Goal: Task Accomplishment & Management: Use online tool/utility

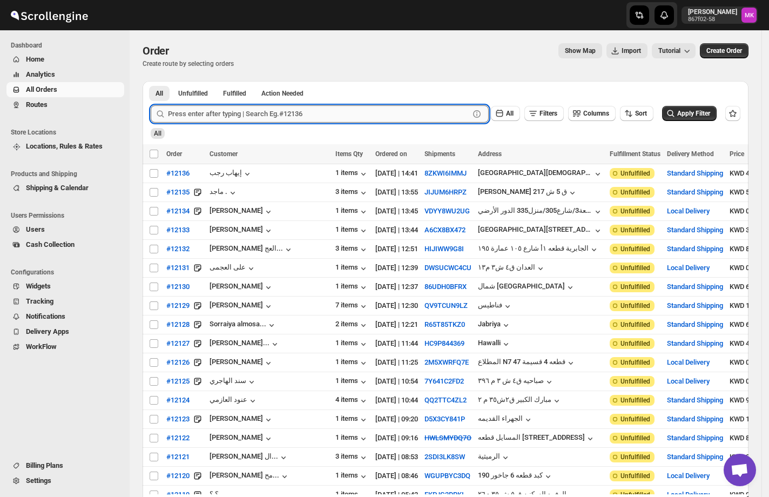
click at [294, 110] on input "text" at bounding box center [318, 113] width 301 height 17
paste input "12131"
type input "12131"
click at [151, 81] on button "Submit" at bounding box center [166, 86] width 31 height 11
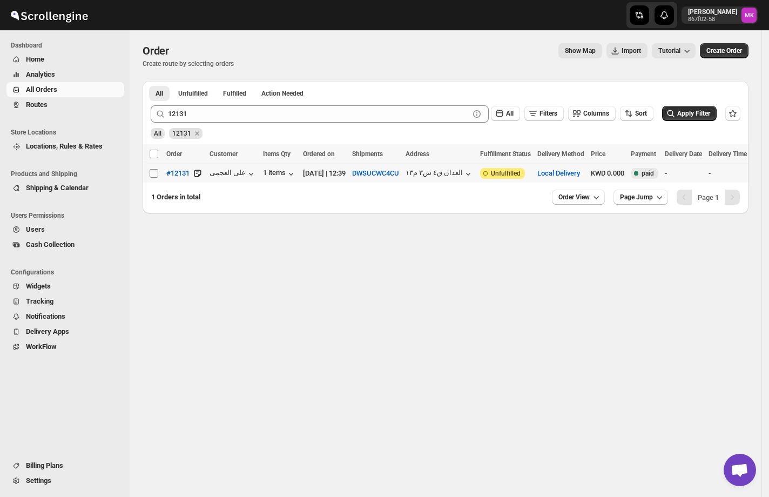
click at [150, 177] on input "Select order" at bounding box center [154, 173] width 9 height 9
checkbox input "true"
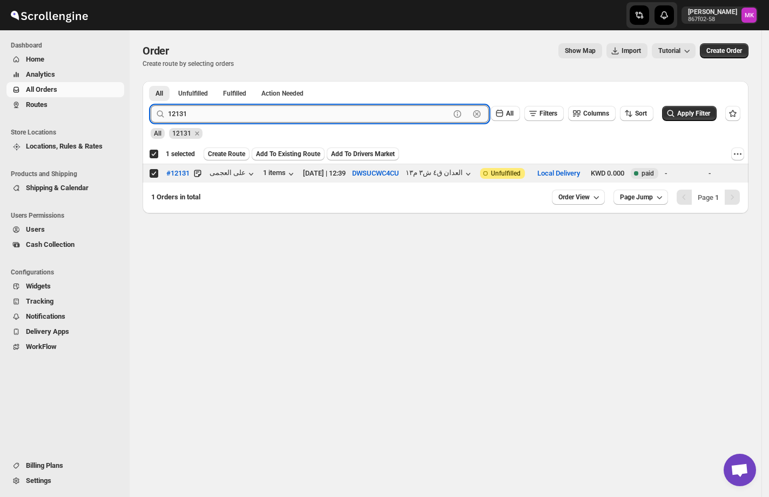
click at [219, 113] on input "12131" at bounding box center [309, 113] width 282 height 17
paste input "3"
type input "12133"
click at [151, 81] on button "Submit" at bounding box center [166, 86] width 31 height 11
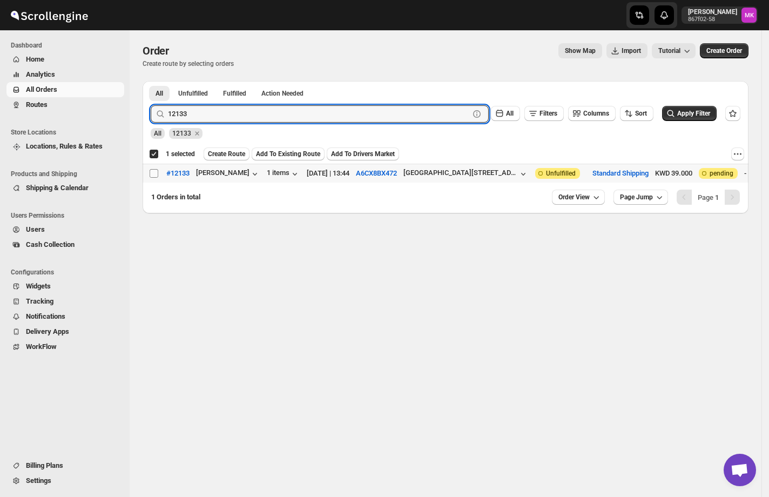
click at [154, 177] on input "Select order" at bounding box center [154, 173] width 9 height 9
checkbox input "true"
checkbox input "false"
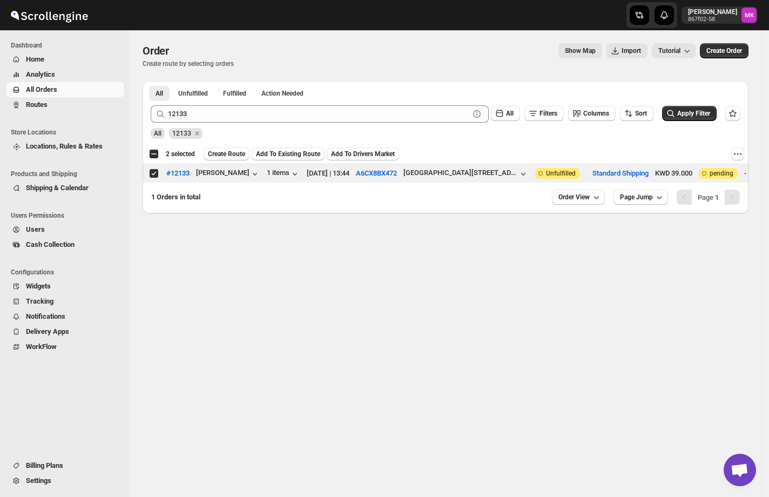
click at [165, 109] on icon at bounding box center [160, 114] width 11 height 11
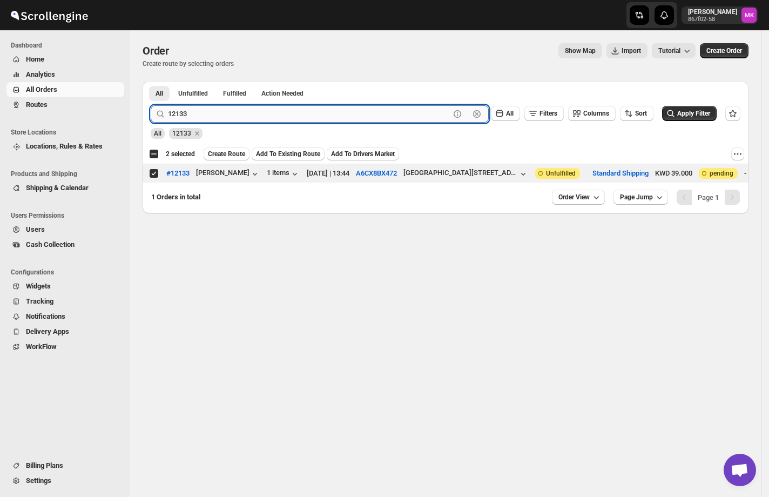
click at [187, 111] on input "12133" at bounding box center [309, 113] width 282 height 17
paste input "27"
type input "12127"
click at [151, 81] on button "Submit" at bounding box center [166, 86] width 31 height 11
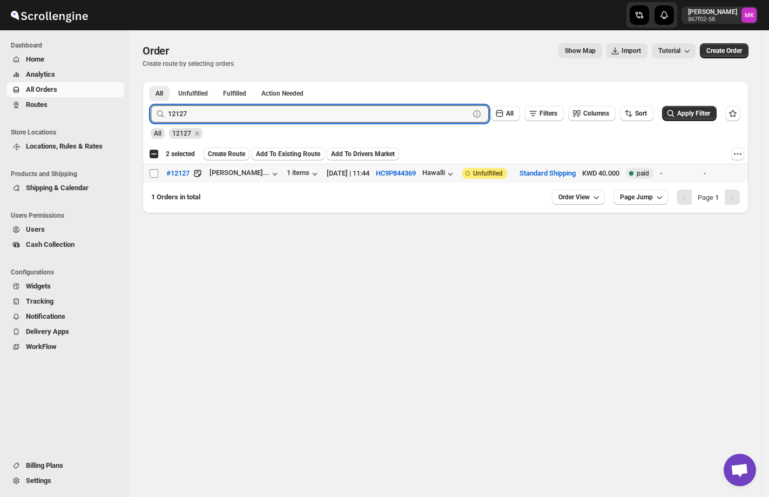
click at [150, 171] on input "Select order" at bounding box center [154, 173] width 9 height 9
checkbox input "true"
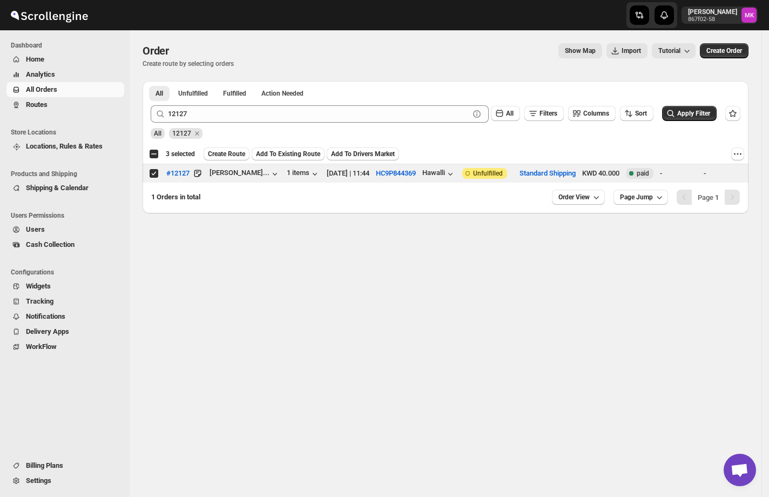
click at [212, 150] on span "Create Route" at bounding box center [226, 154] width 37 height 9
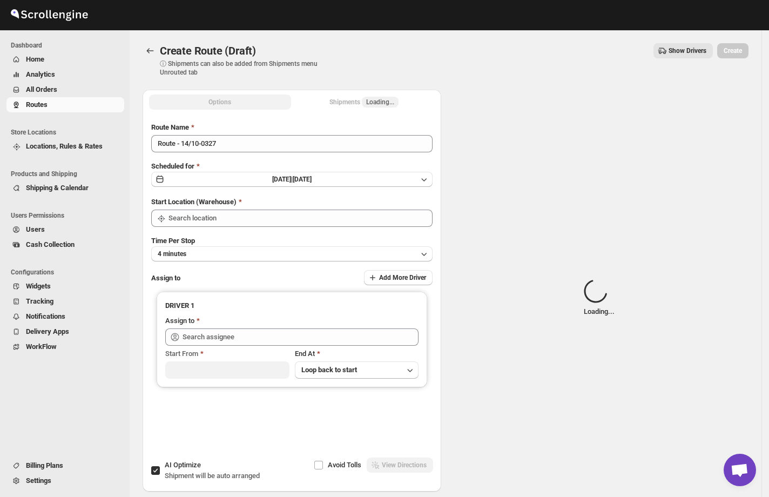
type input "[GEOGRAPHIC_DATA]"
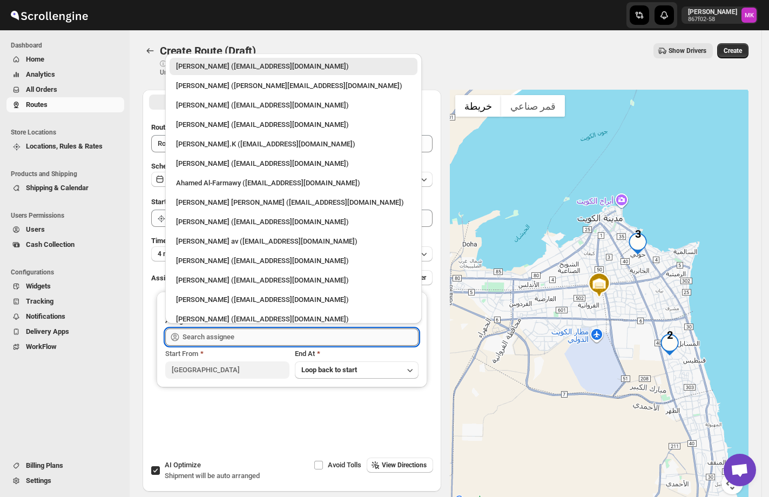
click at [197, 332] on input "text" at bounding box center [301, 336] width 236 height 17
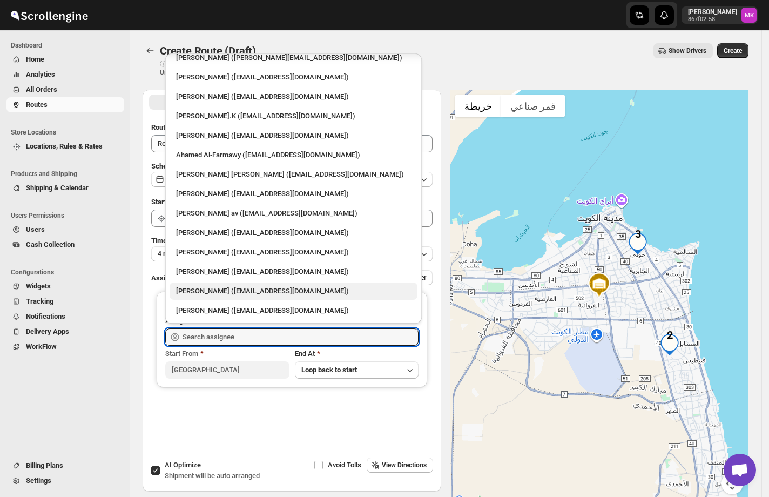
click at [261, 287] on div "[PERSON_NAME] ([EMAIL_ADDRESS][DOMAIN_NAME])" at bounding box center [293, 291] width 235 height 11
type input "[PERSON_NAME] ([EMAIL_ADDRESS][DOMAIN_NAME])"
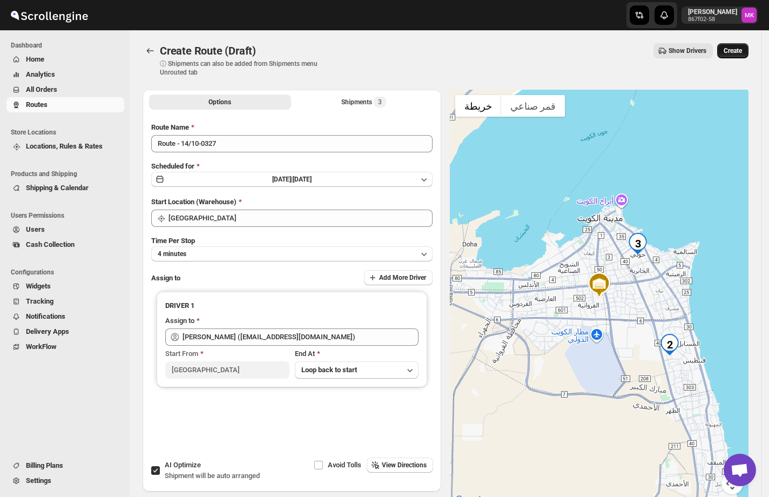
click at [728, 45] on button "Create" at bounding box center [732, 50] width 31 height 15
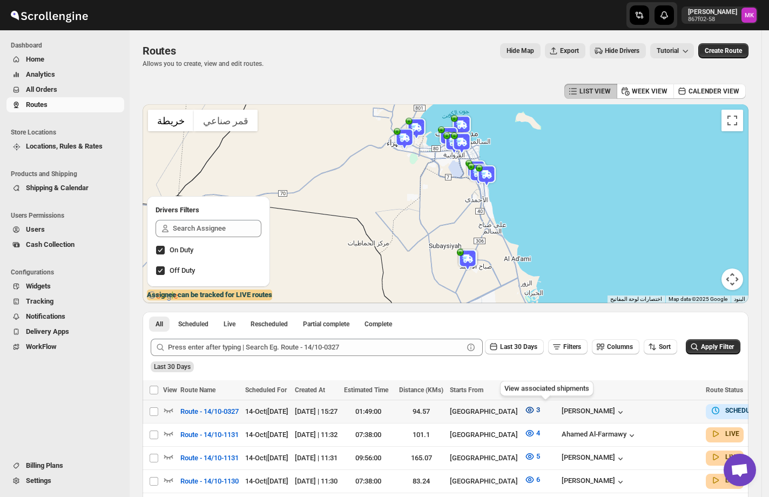
click at [540, 412] on span "3" at bounding box center [538, 410] width 4 height 8
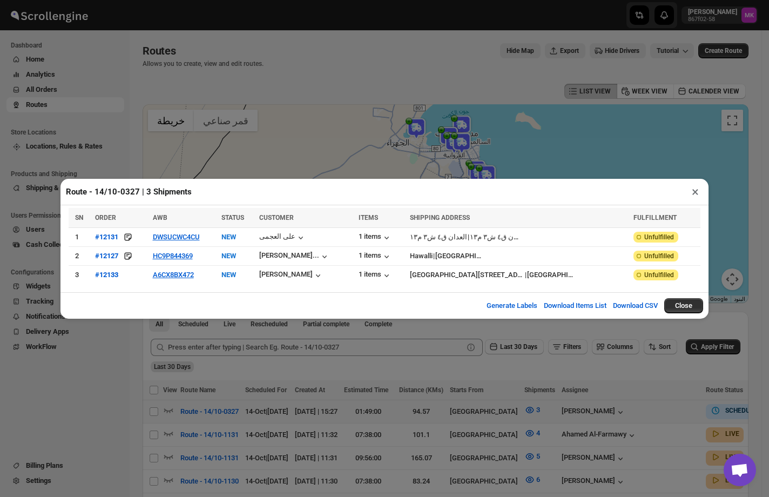
click at [653, 384] on div "Route - 14/10-0327 | 3 Shipments × SN ORDER AWB STATUS CUSTOMER ITEMS SHIPPING …" at bounding box center [384, 248] width 769 height 497
